Goal: Task Accomplishment & Management: Manage account settings

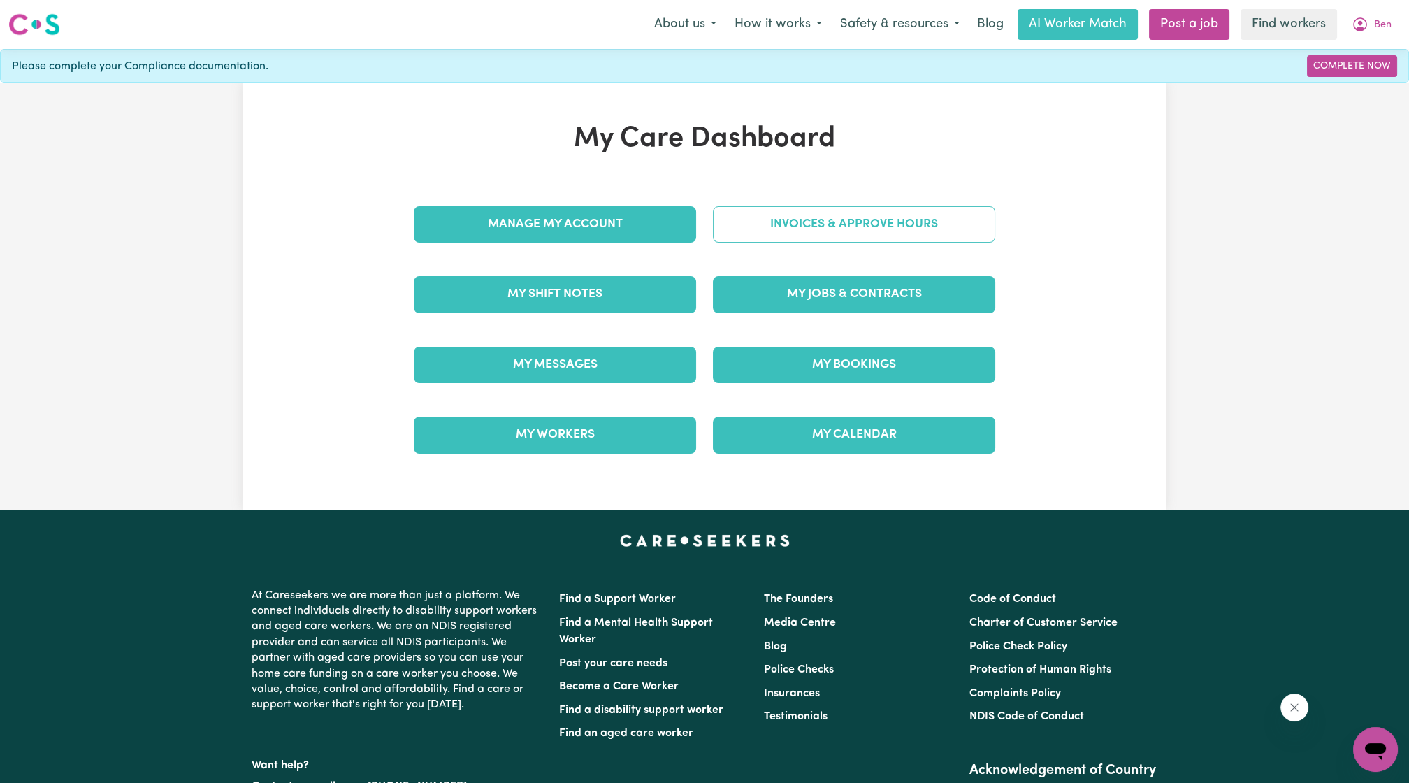
click at [913, 219] on link "Invoices & Approve Hours" at bounding box center [854, 224] width 282 height 36
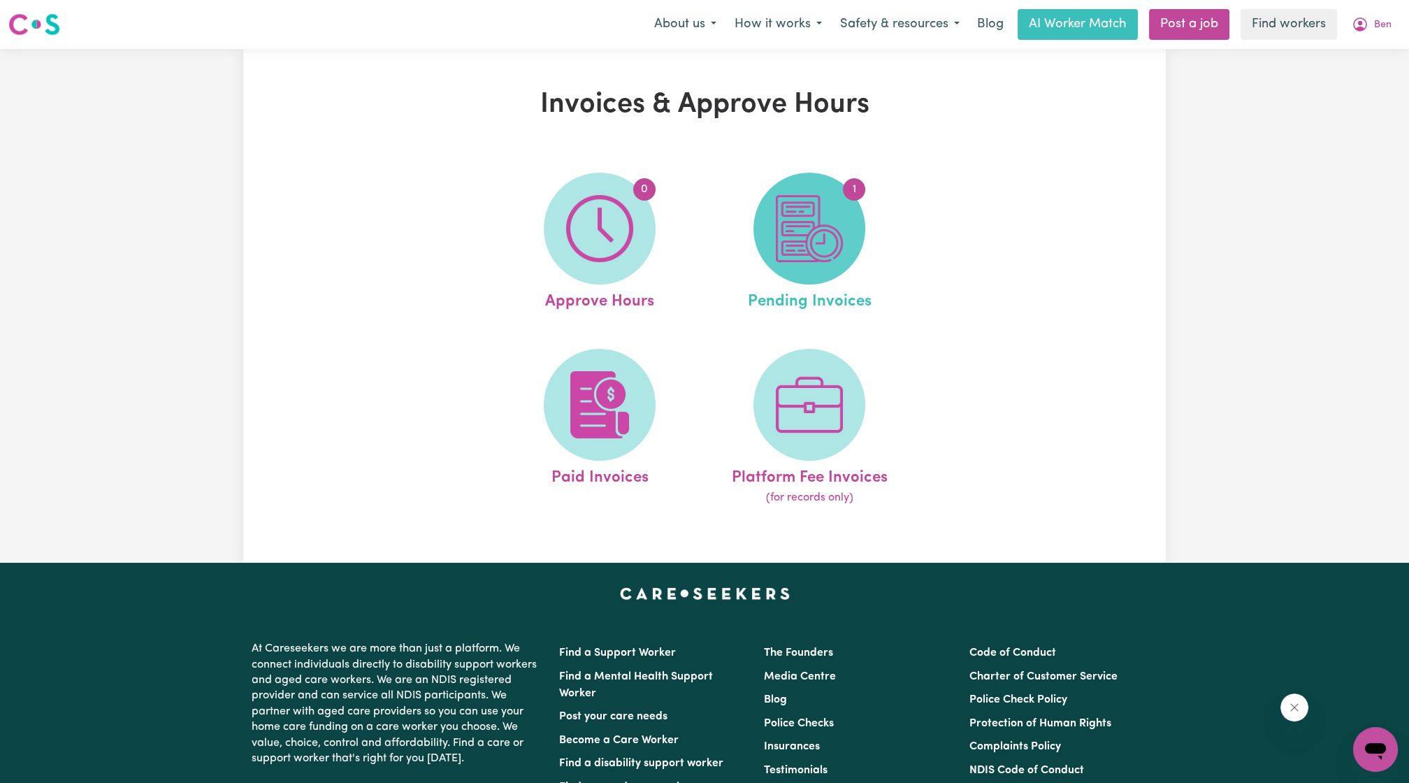
click at [785, 254] on img at bounding box center [809, 228] width 67 height 67
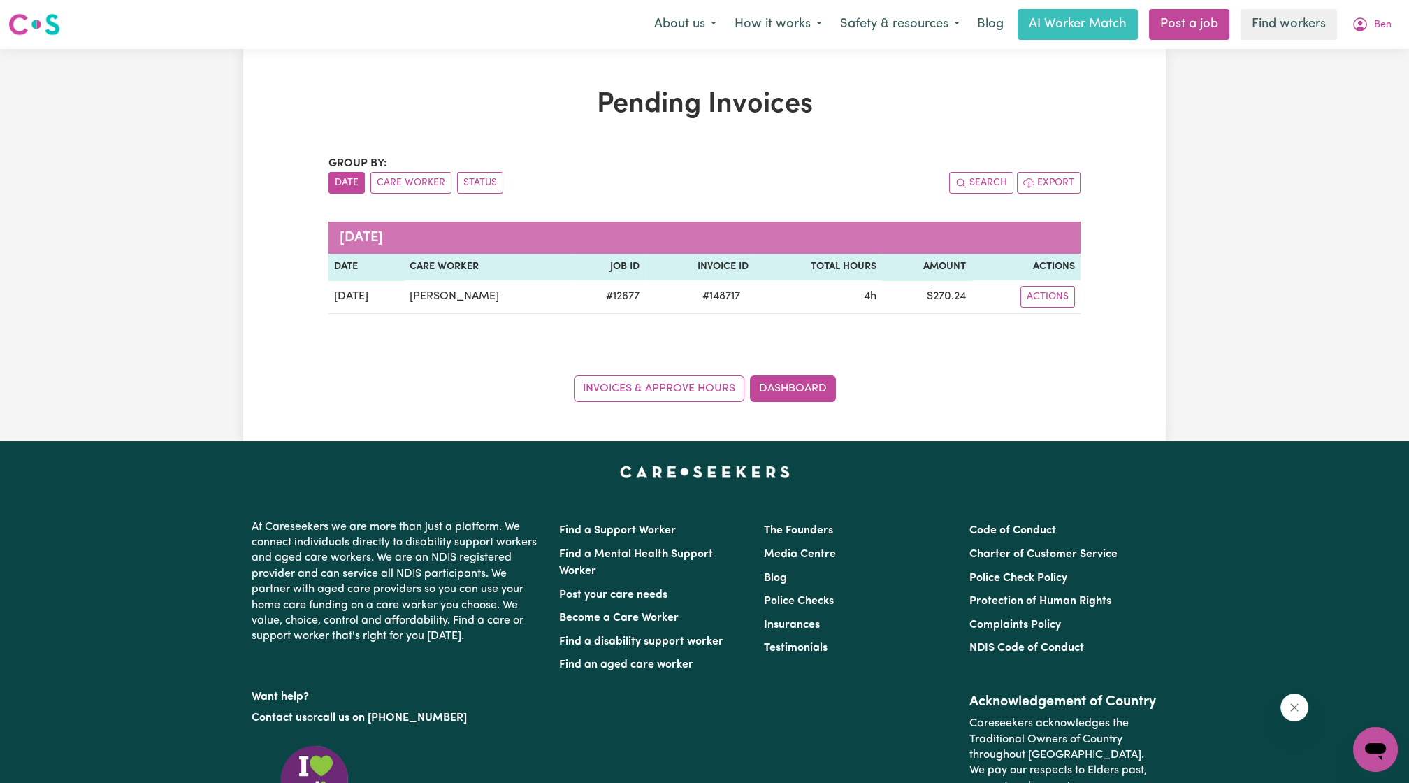
click at [1210, 146] on div "Pending Invoices Group by: Date Care Worker Status Search Export [DATE] Date Ca…" at bounding box center [704, 245] width 1409 height 392
click at [1363, 17] on icon "My Account" at bounding box center [1359, 24] width 17 height 17
click at [1367, 59] on link "My Dashboard" at bounding box center [1344, 54] width 110 height 27
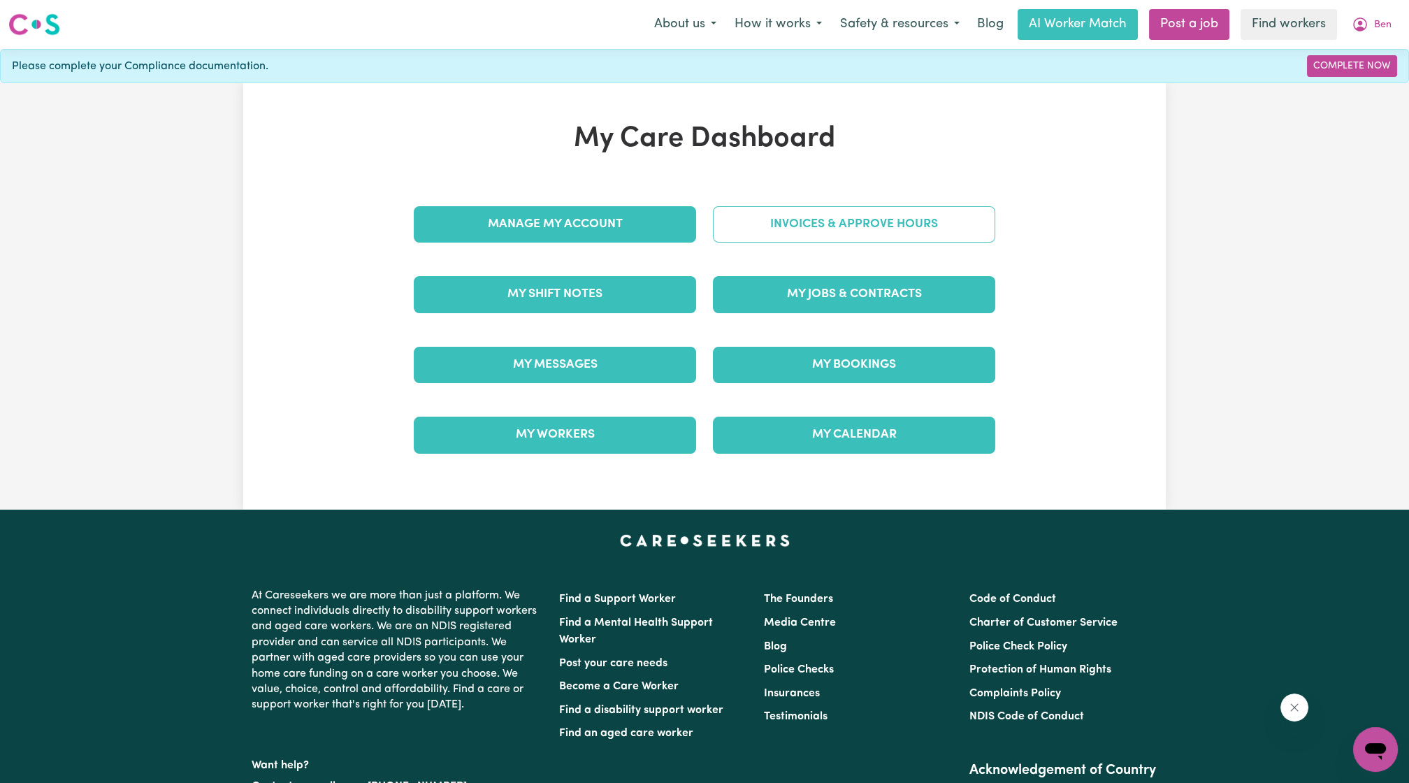
drag, startPoint x: 864, startPoint y: 203, endPoint x: 855, endPoint y: 217, distance: 17.1
click at [864, 203] on div "Invoices & Approve Hours" at bounding box center [853, 224] width 299 height 70
click at [850, 221] on link "Invoices & Approve Hours" at bounding box center [854, 224] width 282 height 36
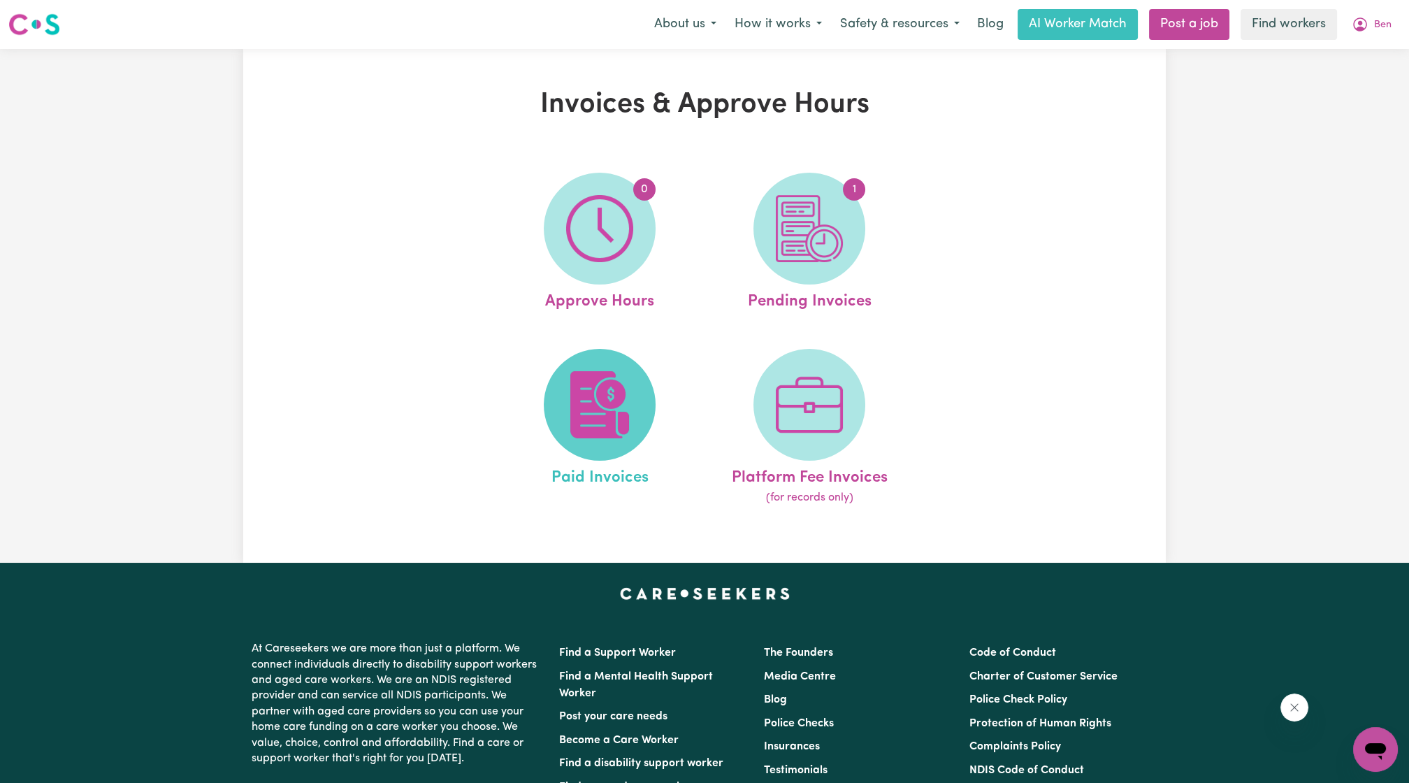
click at [582, 411] on img at bounding box center [599, 404] width 67 height 67
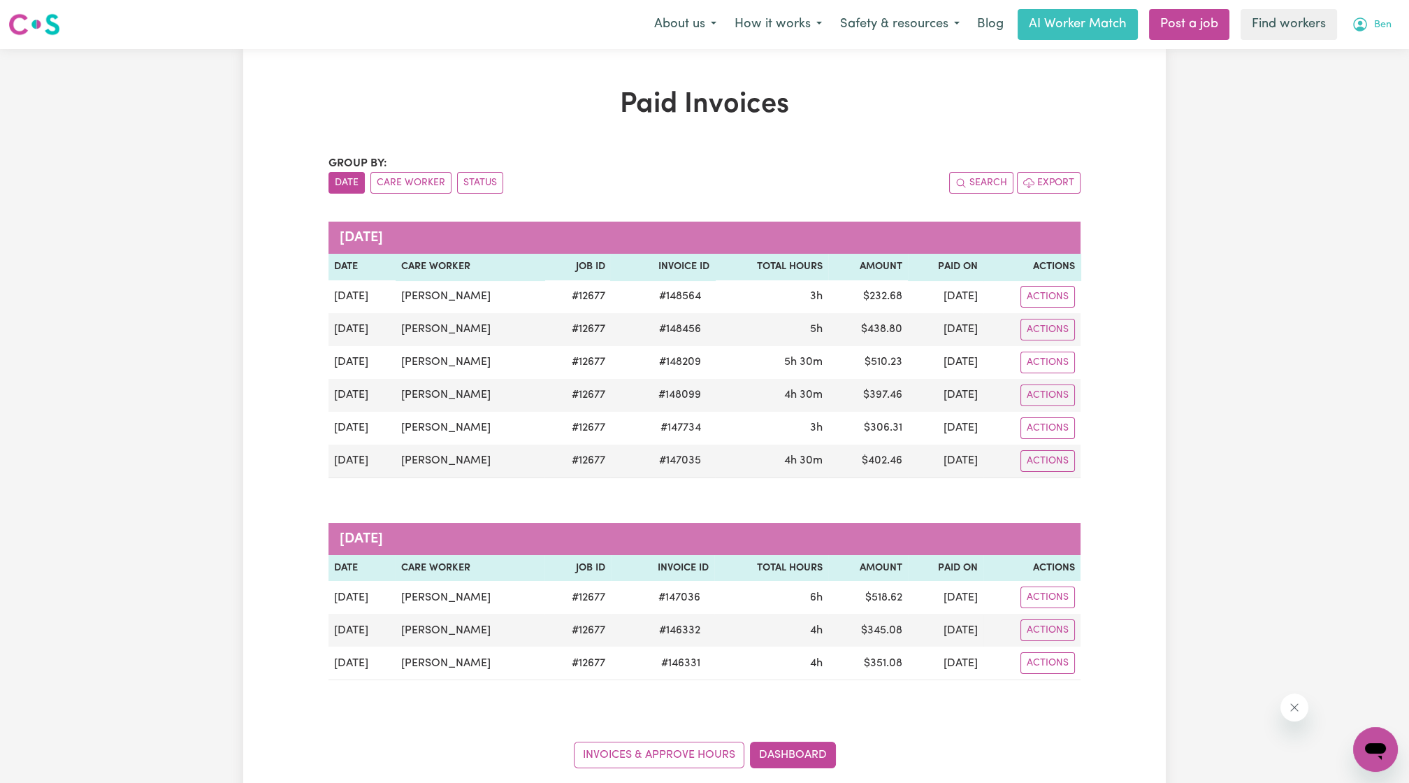
click at [1367, 17] on icon "My Account" at bounding box center [1359, 24] width 17 height 17
click at [1344, 43] on link "My Dashboard" at bounding box center [1344, 54] width 110 height 27
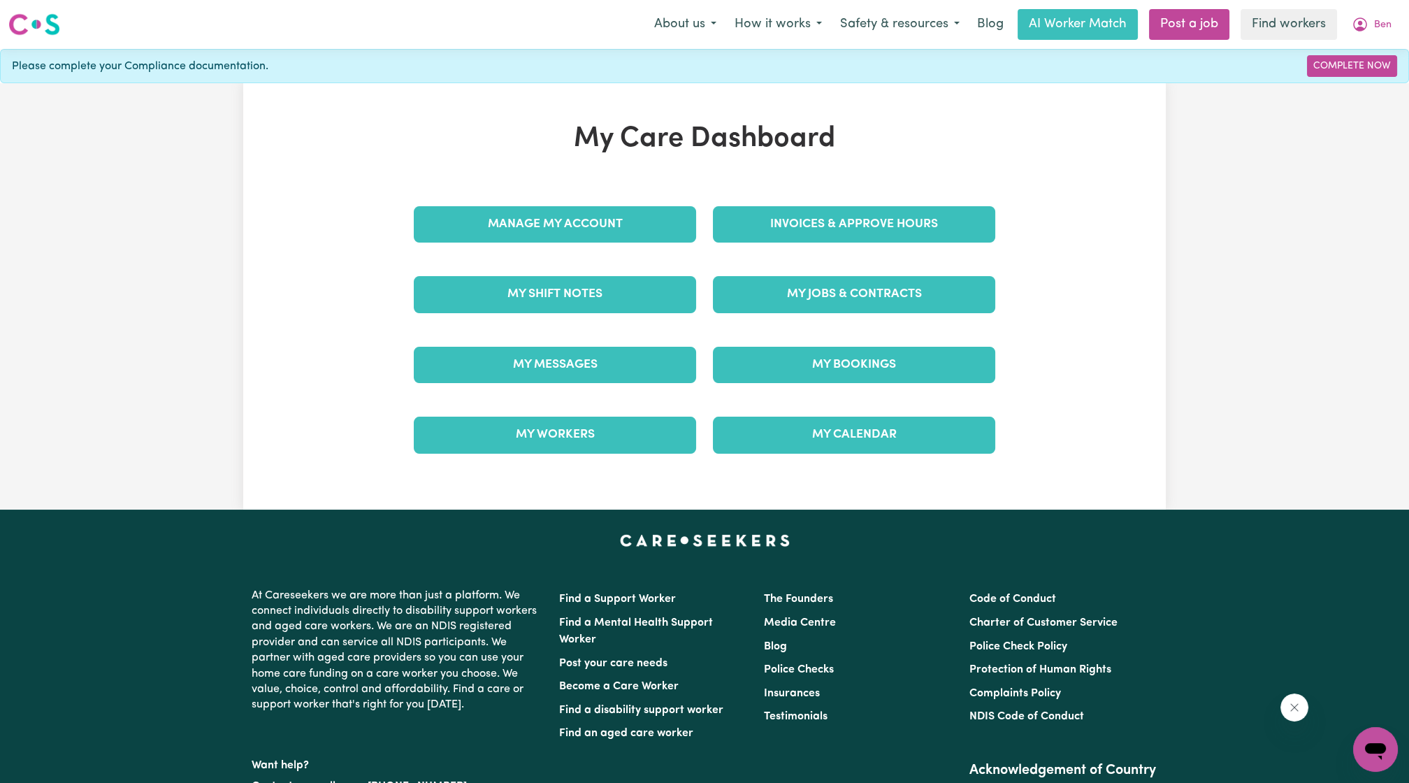
click at [871, 203] on div "Invoices & Approve Hours" at bounding box center [853, 224] width 299 height 70
click at [811, 251] on div "Invoices & Approve Hours" at bounding box center [853, 224] width 299 height 70
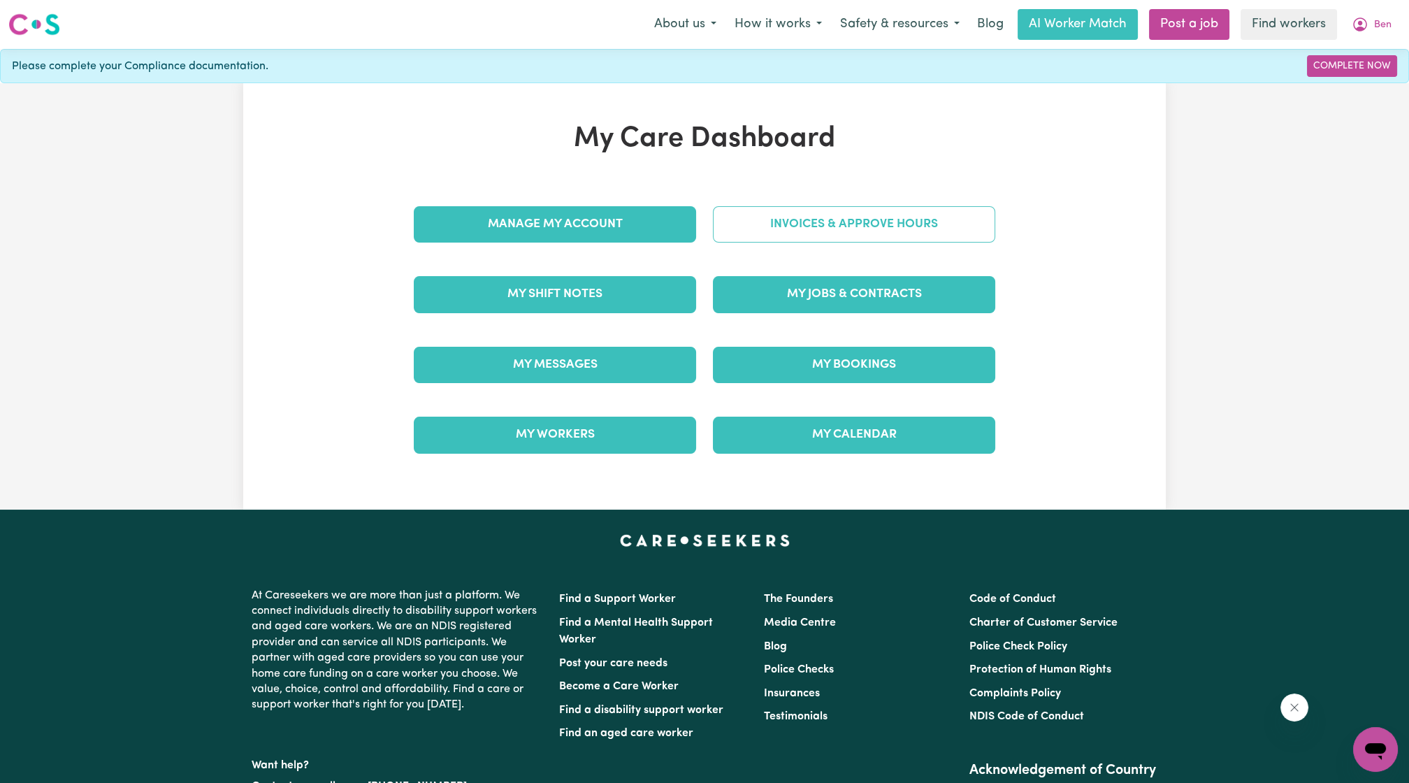
click at [827, 231] on link "Invoices & Approve Hours" at bounding box center [854, 224] width 282 height 36
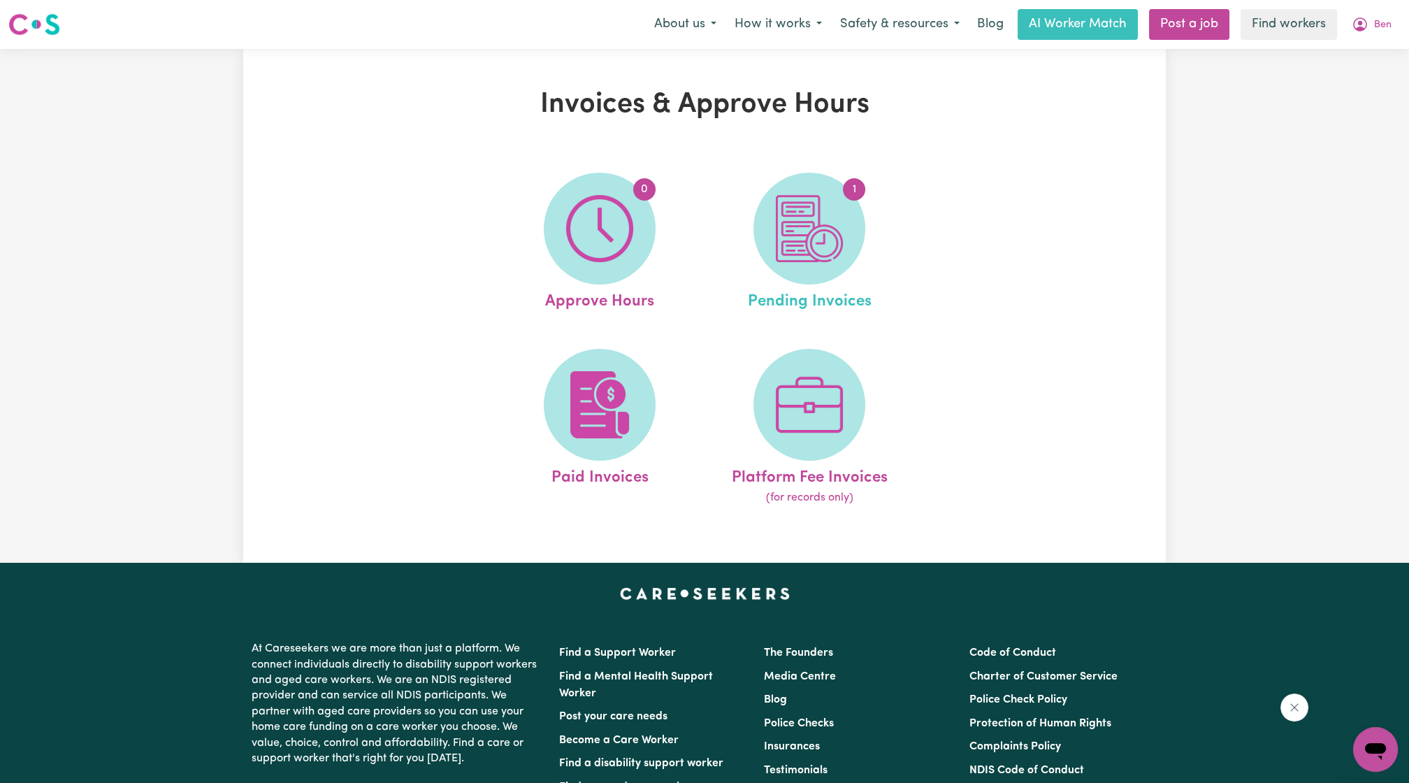
click at [764, 270] on link "1 Pending Invoices" at bounding box center [809, 243] width 201 height 141
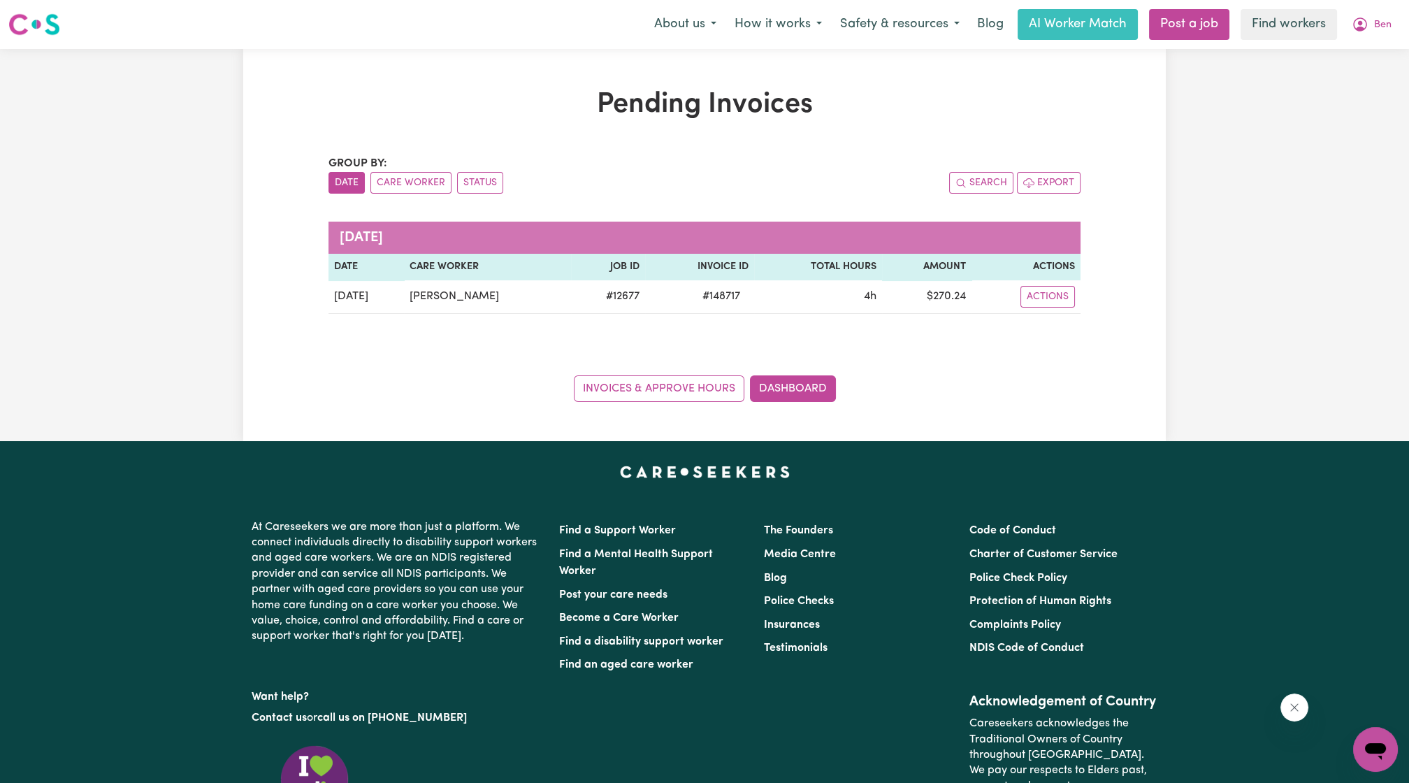
click at [799, 237] on caption "[DATE]" at bounding box center [704, 237] width 752 height 32
click at [1357, 21] on icon "My Account" at bounding box center [1359, 24] width 17 height 17
click at [1338, 42] on link "My Dashboard" at bounding box center [1344, 54] width 110 height 27
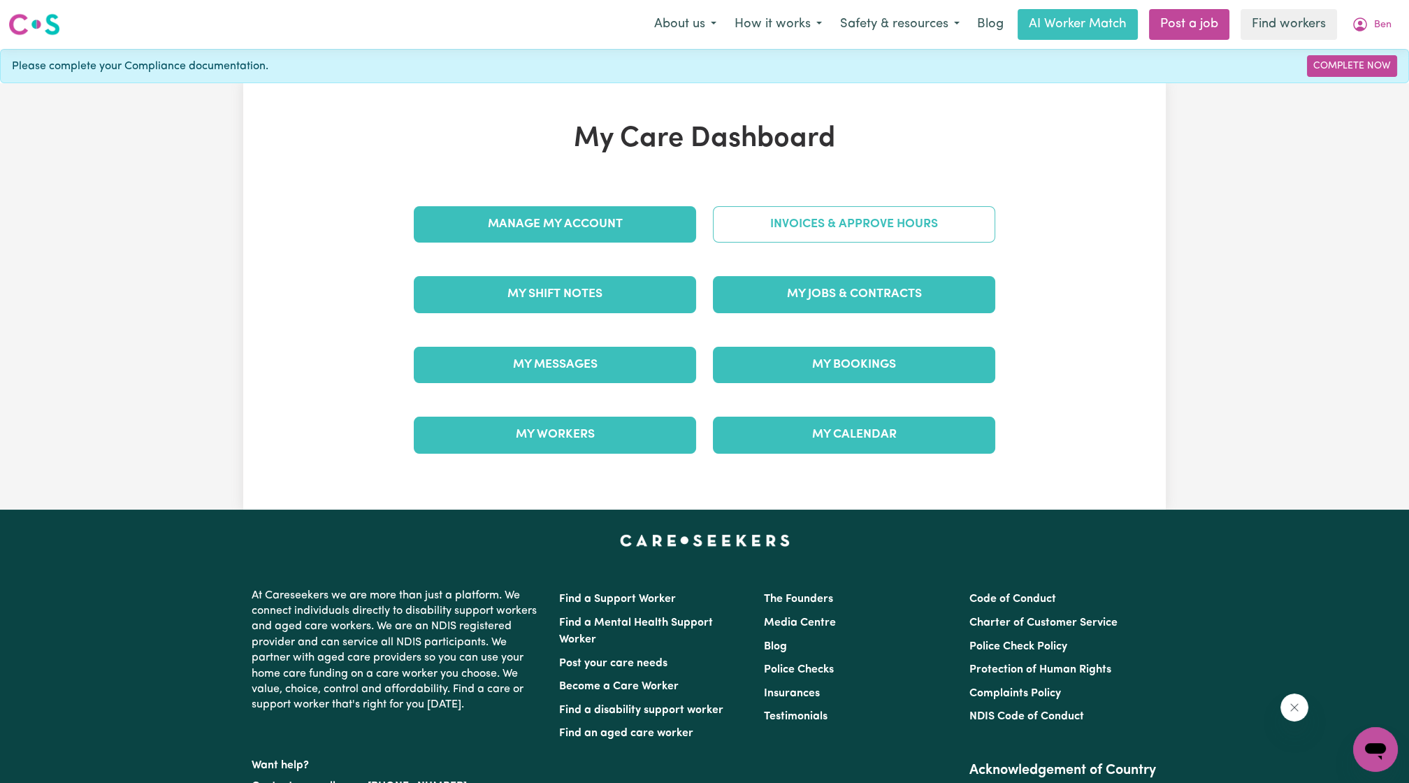
click at [952, 224] on link "Invoices & Approve Hours" at bounding box center [854, 224] width 282 height 36
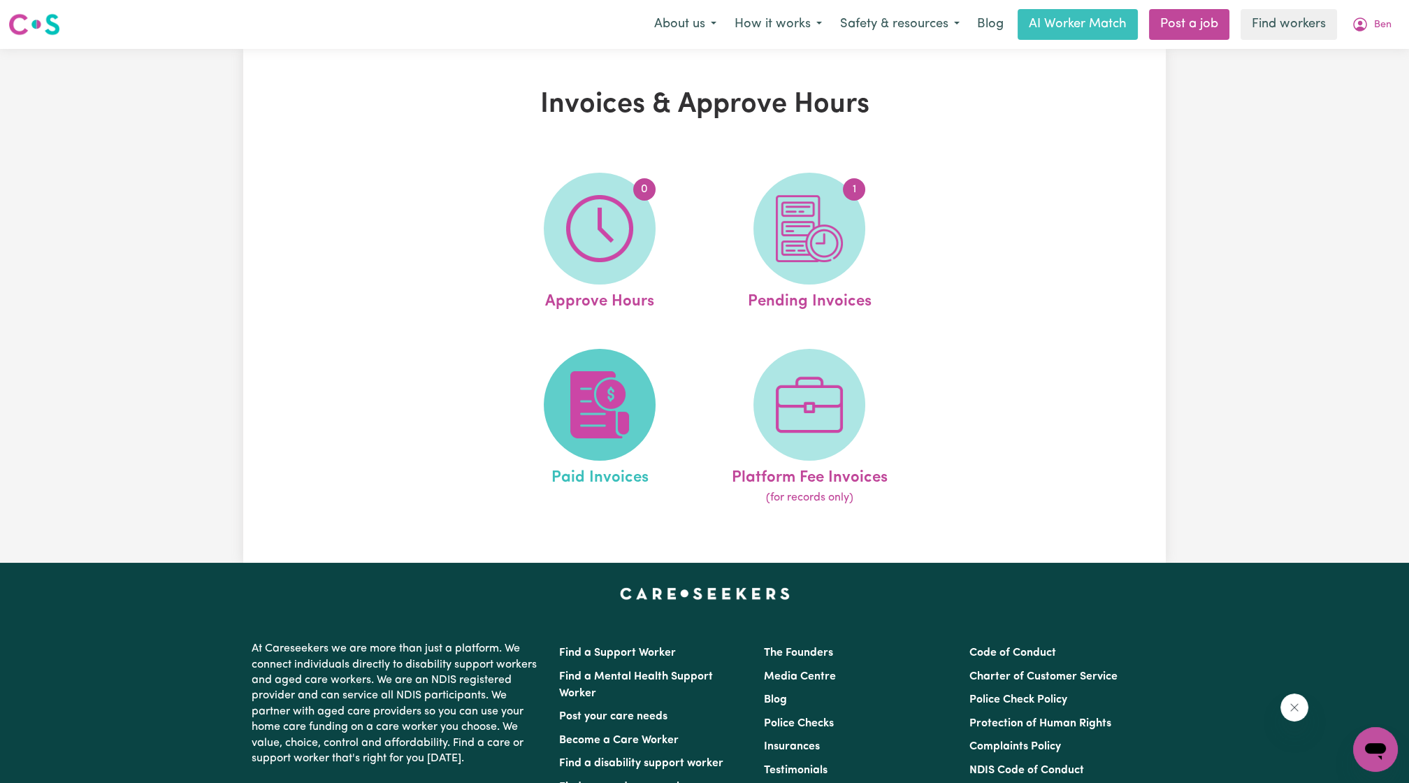
click at [550, 407] on span at bounding box center [600, 405] width 112 height 112
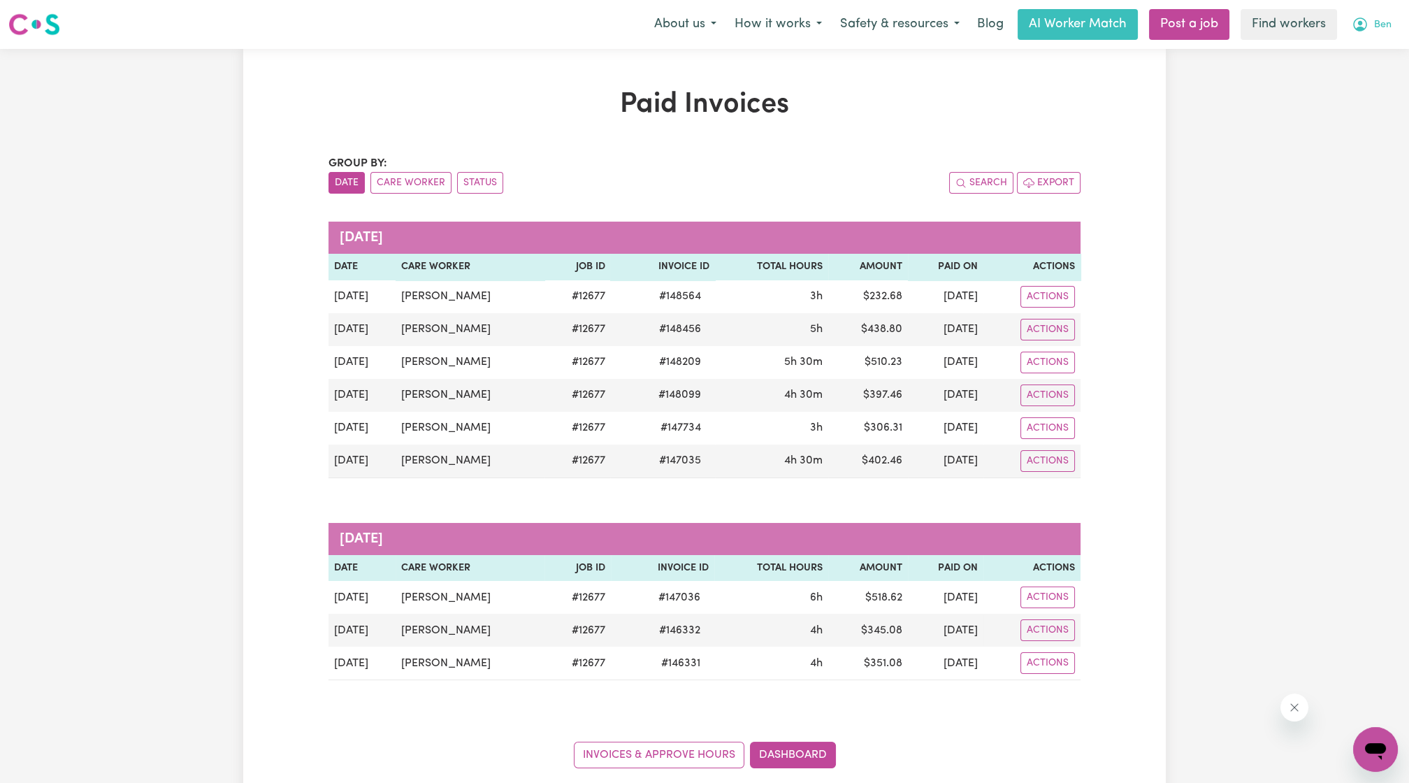
click at [1373, 37] on button "Ben" at bounding box center [1371, 24] width 58 height 29
click at [1344, 104] on link "Logout" at bounding box center [1344, 107] width 110 height 27
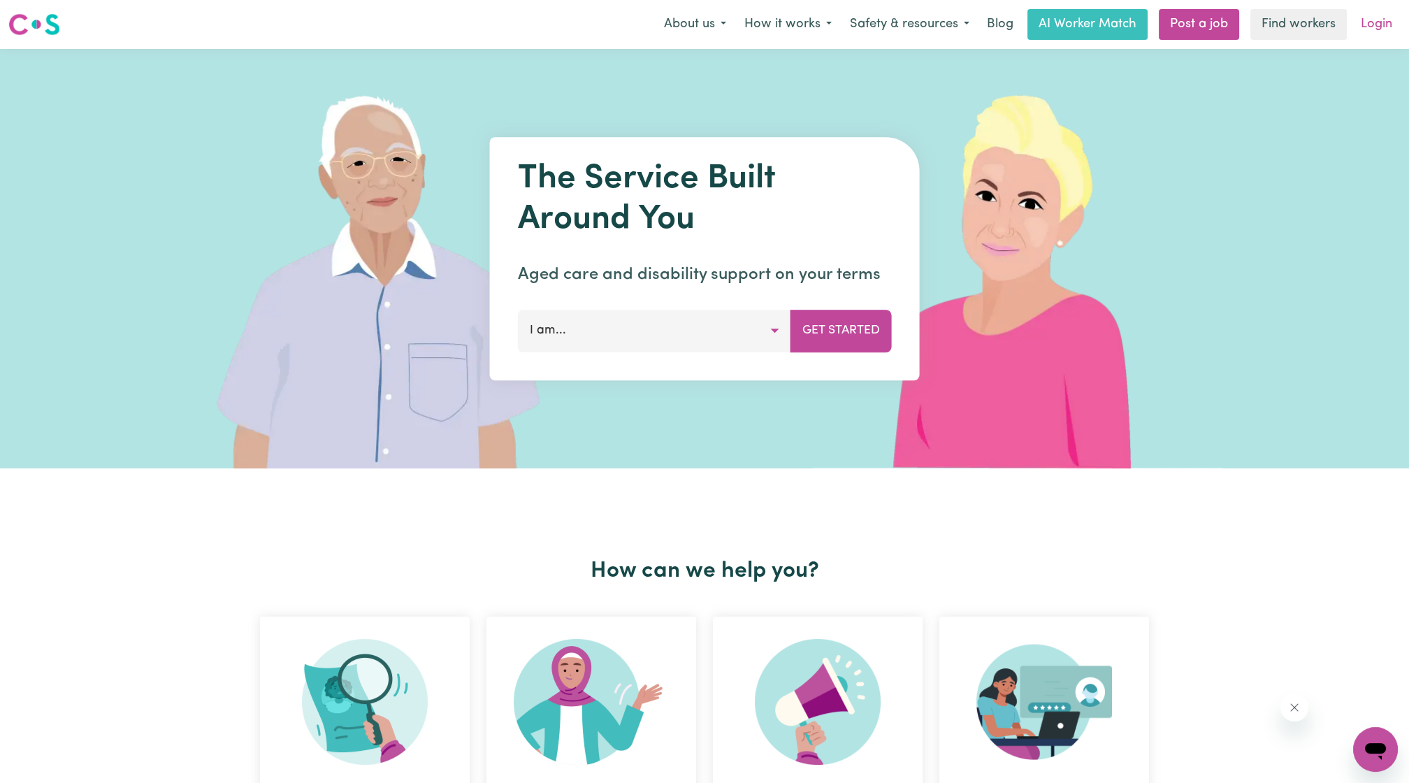
click at [1371, 25] on link "Login" at bounding box center [1376, 24] width 48 height 31
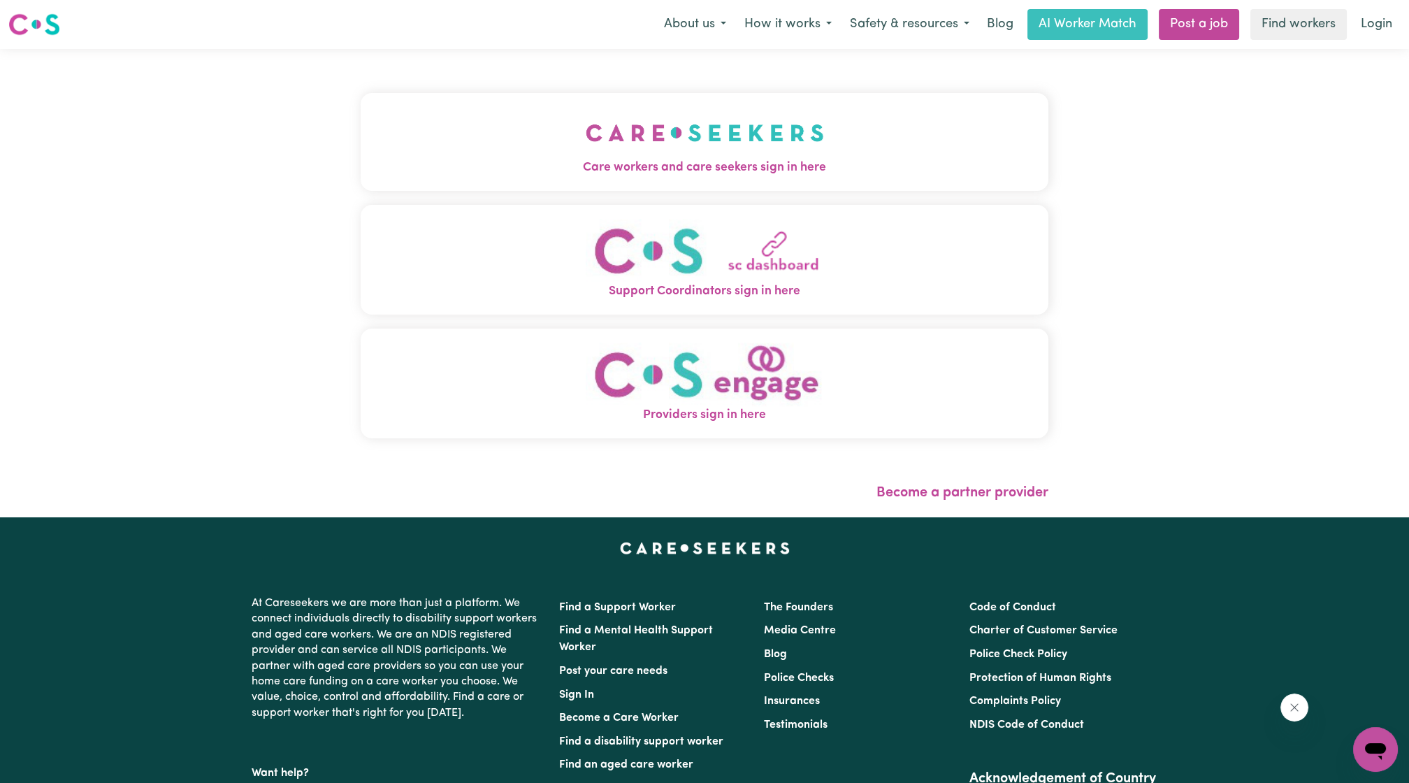
click at [623, 63] on div "Care workers and care seekers sign in here Support Coordinators sign in here Pr…" at bounding box center [704, 283] width 704 height 468
click at [607, 80] on div "Care workers and care seekers sign in here Support Coordinators sign in here Pr…" at bounding box center [705, 272] width 688 height 391
click at [590, 112] on img "Care workers and care seekers sign in here" at bounding box center [705, 133] width 238 height 52
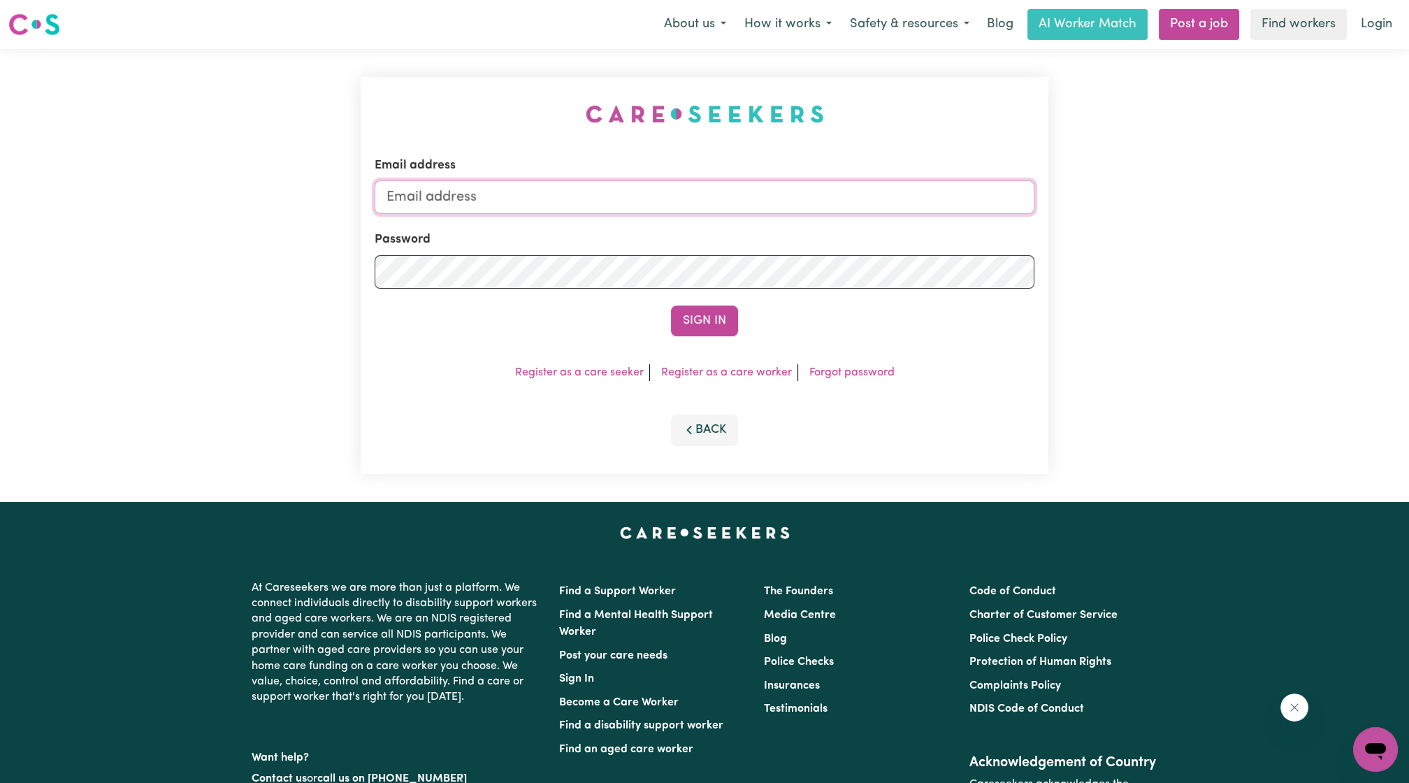
click at [645, 187] on input "Email address" at bounding box center [705, 197] width 660 height 34
drag, startPoint x: 460, startPoint y: 200, endPoint x: 759, endPoint y: 231, distance: 299.9
click at [759, 231] on form "Email address [EMAIL_ADDRESS][PERSON_NAME][DOMAIN_NAME] Password Sign In" at bounding box center [705, 247] width 660 height 180
type input "[EMAIL_ADDRESS][DOMAIN_NAME]"
click at [685, 310] on button "Sign In" at bounding box center [704, 320] width 67 height 31
